Goal: Transaction & Acquisition: Purchase product/service

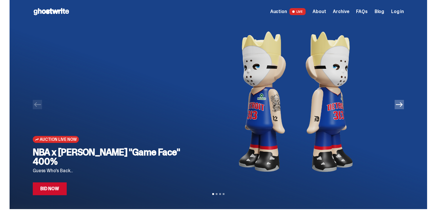
click at [48, 187] on link "Bid Now" at bounding box center [50, 188] width 34 height 13
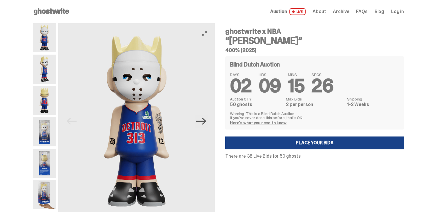
click at [204, 122] on icon "Next" at bounding box center [201, 121] width 10 height 10
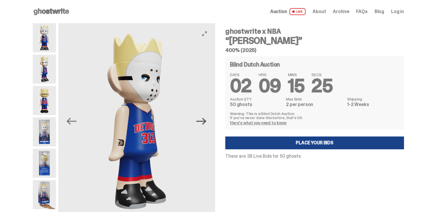
click at [204, 122] on icon "Next" at bounding box center [201, 121] width 10 height 10
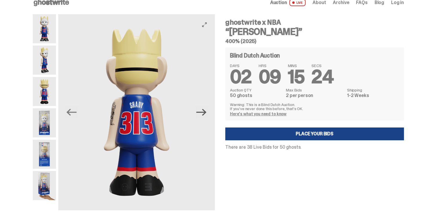
scroll to position [10, 0]
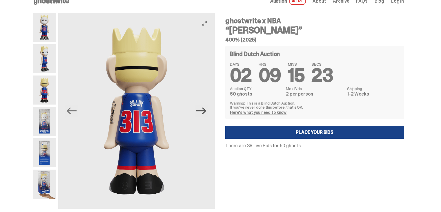
click at [204, 112] on icon "Next" at bounding box center [201, 111] width 10 height 10
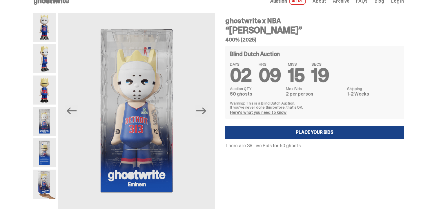
click at [310, 149] on div "ghostwrite x NBA “[PERSON_NAME]” 400% (2025) Blind Dutch Auction DAYS 02 HRS 09…" at bounding box center [311, 111] width 186 height 196
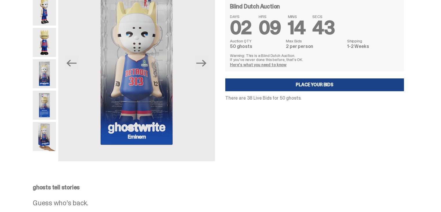
scroll to position [14, 0]
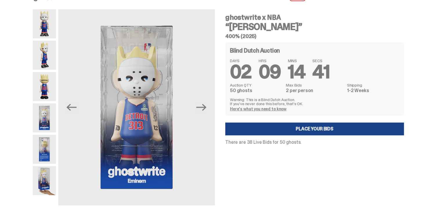
click at [50, 185] on img at bounding box center [44, 180] width 23 height 29
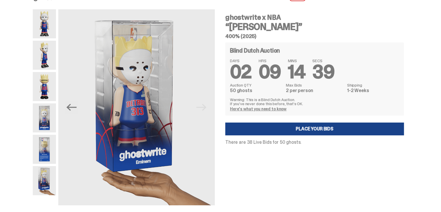
click at [48, 158] on img at bounding box center [44, 149] width 23 height 29
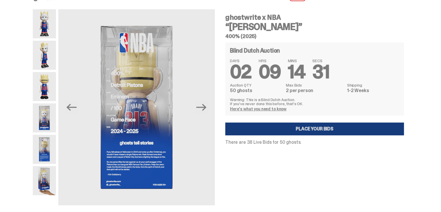
click at [260, 127] on link "Place your Bids" at bounding box center [314, 128] width 179 height 13
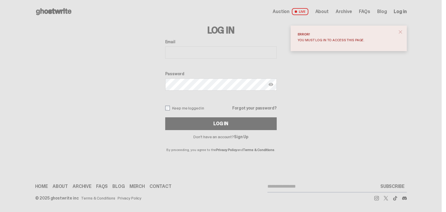
click at [47, 13] on use at bounding box center [53, 11] width 35 height 7
